Goal: Task Accomplishment & Management: Manage account settings

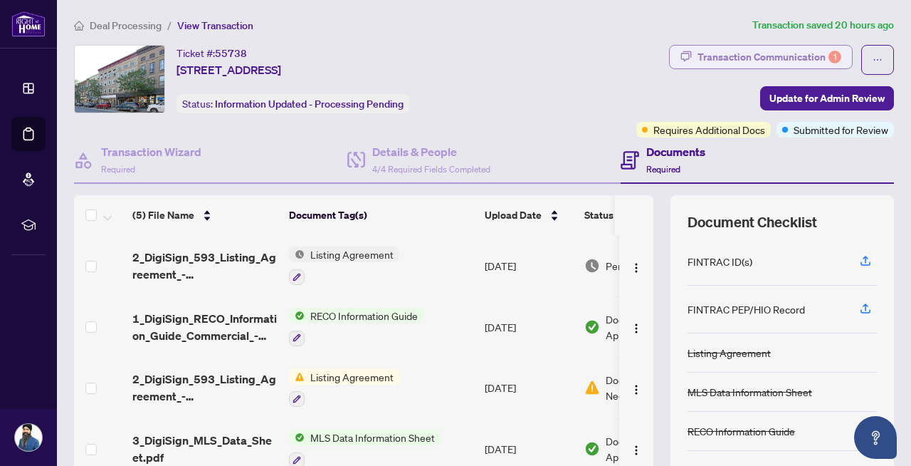
click at [776, 51] on div "Transaction Communication 1" at bounding box center [770, 57] width 144 height 23
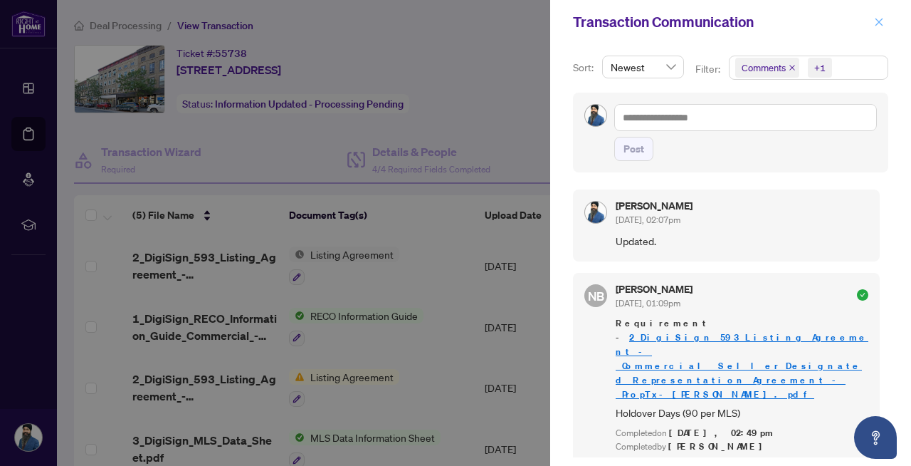
click at [878, 18] on icon "close" at bounding box center [879, 22] width 10 height 10
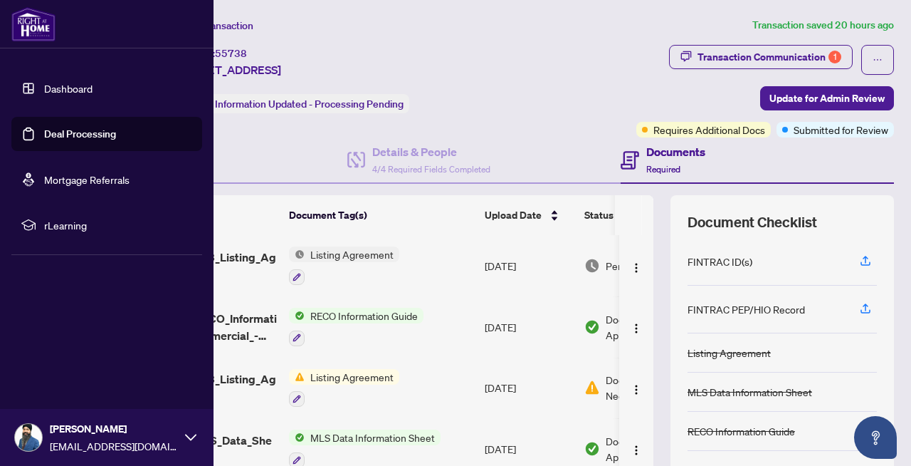
click at [59, 87] on link "Dashboard" at bounding box center [68, 88] width 48 height 13
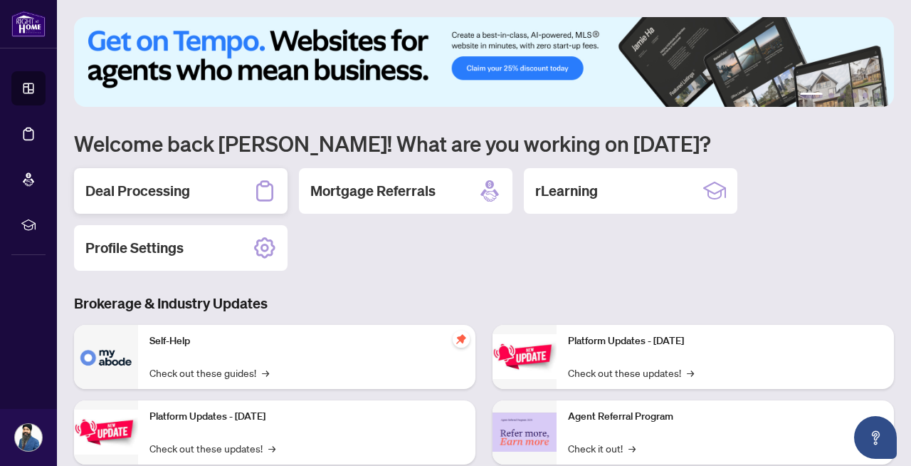
click at [169, 194] on h2 "Deal Processing" at bounding box center [137, 191] width 105 height 20
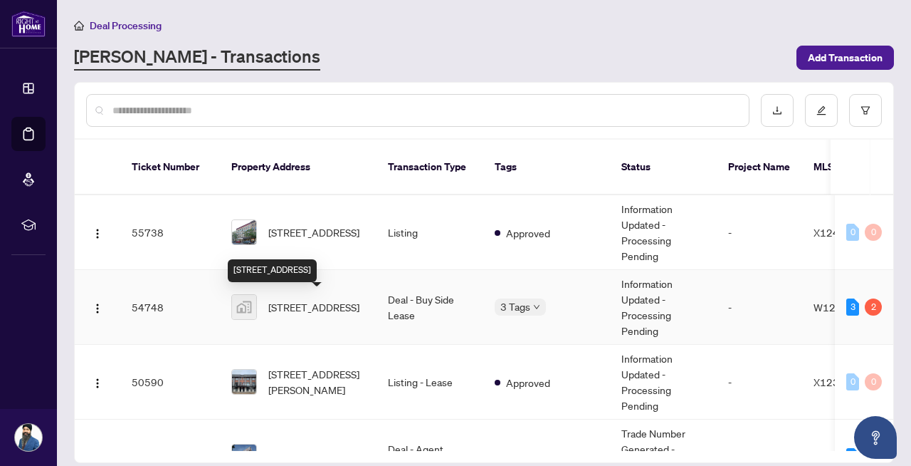
click at [297, 305] on span "[STREET_ADDRESS]" at bounding box center [313, 307] width 91 height 16
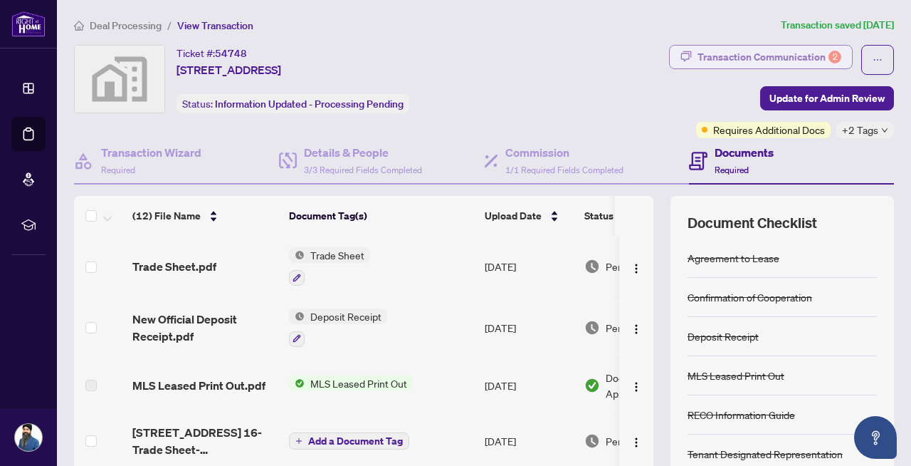
click at [725, 56] on div "Transaction Communication 2" at bounding box center [770, 57] width 144 height 23
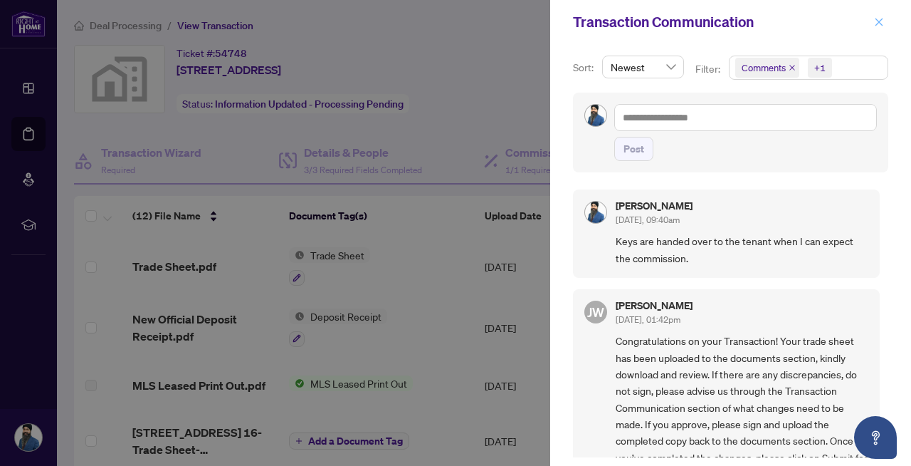
click at [880, 20] on icon "close" at bounding box center [879, 22] width 8 height 8
